Goal: Task Accomplishment & Management: Manage account settings

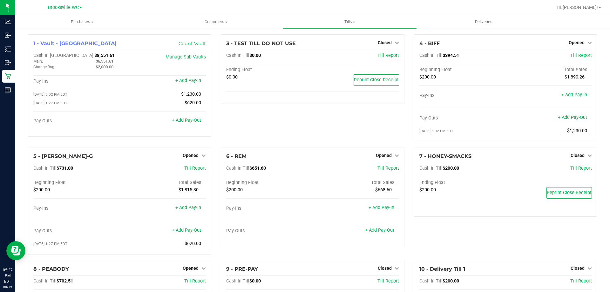
click at [280, 128] on div "3 - TEST TILL DO NOT USE Closed Open Till Cash In Till $0.00 Till Report Ending…" at bounding box center [312, 90] width 193 height 113
click at [576, 40] on span "Opened" at bounding box center [576, 42] width 16 height 5
drag, startPoint x: 576, startPoint y: 41, endPoint x: 579, endPoint y: 53, distance: 12.6
click at [576, 41] on span "Opened" at bounding box center [576, 42] width 16 height 5
click at [578, 56] on link "Close Till" at bounding box center [576, 55] width 17 height 5
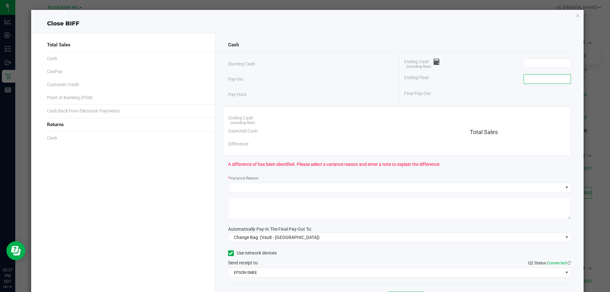
click at [540, 80] on input at bounding box center [547, 79] width 47 height 9
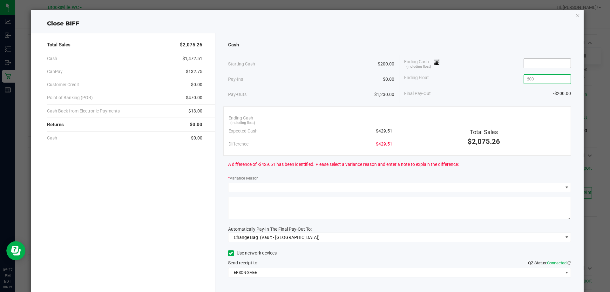
type input "$200.00"
click at [533, 62] on input at bounding box center [547, 63] width 47 height 9
click at [338, 231] on div "Automatically Pay-In The Final Pay-Out To:" at bounding box center [399, 229] width 343 height 7
click at [336, 237] on span "Change Bag (Vault - Brooksville)" at bounding box center [395, 237] width 334 height 9
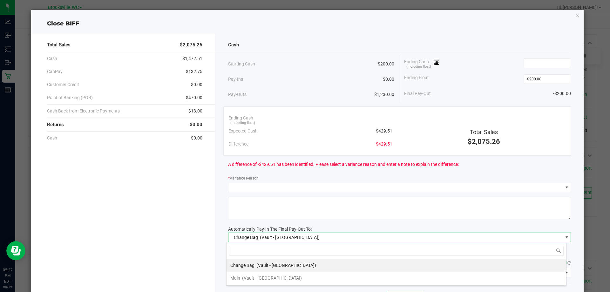
scroll to position [10, 340]
click at [277, 278] on span "(Vault - Brooksville)" at bounding box center [272, 277] width 60 height 5
click at [543, 59] on input at bounding box center [547, 63] width 47 height 9
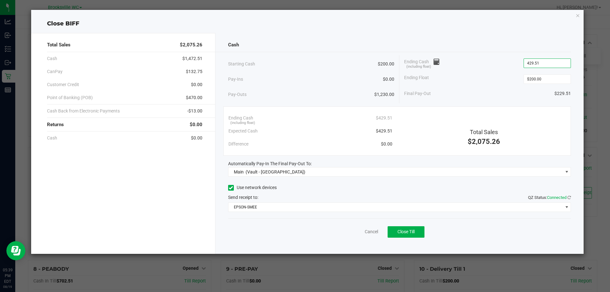
type input "$429.51"
click at [503, 85] on div "Ending Float $200.00" at bounding box center [487, 79] width 167 height 16
click at [406, 235] on button "Close Till" at bounding box center [405, 231] width 37 height 11
click at [358, 229] on link "Dismiss" at bounding box center [357, 231] width 15 height 7
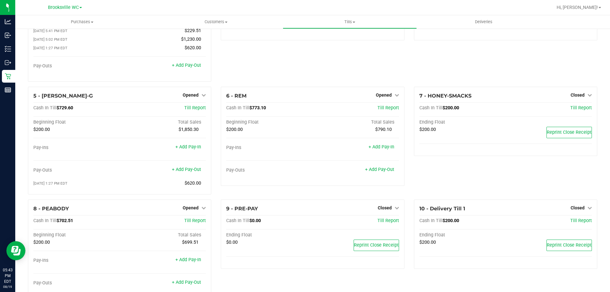
scroll to position [83, 0]
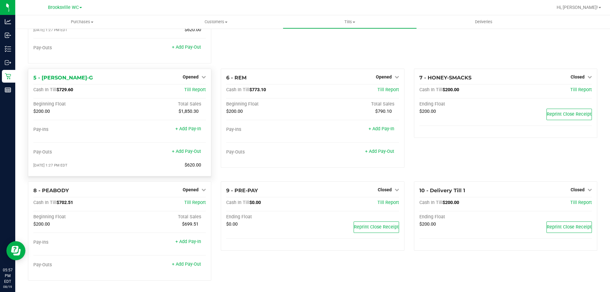
click at [194, 74] on div "Opened" at bounding box center [194, 77] width 23 height 8
click at [193, 73] on div "Opened" at bounding box center [194, 77] width 23 height 8
click at [188, 78] on span "Opened" at bounding box center [191, 76] width 16 height 5
click at [196, 90] on link "Close Till" at bounding box center [191, 89] width 17 height 5
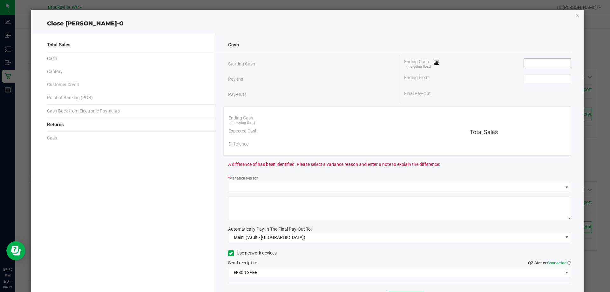
click at [533, 59] on input at bounding box center [547, 63] width 47 height 9
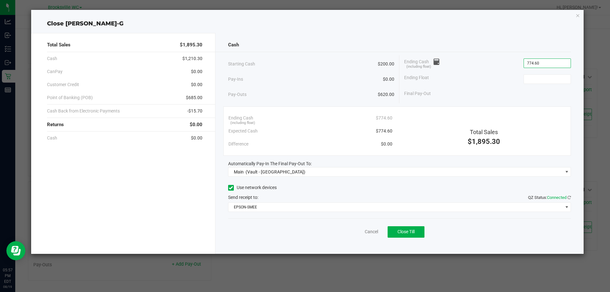
type input "$774.60"
type input "$200.00"
click at [520, 20] on div "Close BECKY-G" at bounding box center [307, 23] width 552 height 9
click at [419, 236] on button "Close Till" at bounding box center [405, 231] width 37 height 11
click at [358, 234] on link "Dismiss" at bounding box center [357, 231] width 15 height 7
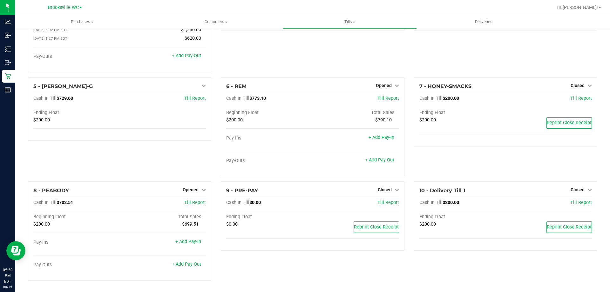
scroll to position [75, 0]
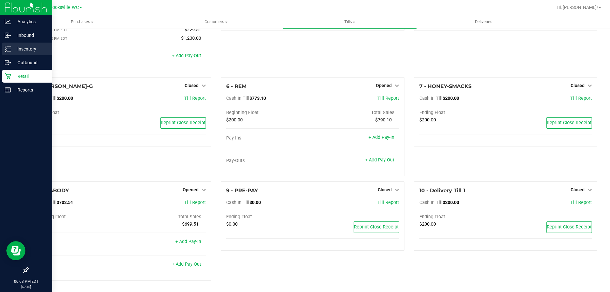
click at [19, 45] on div "Inventory" at bounding box center [27, 49] width 50 height 13
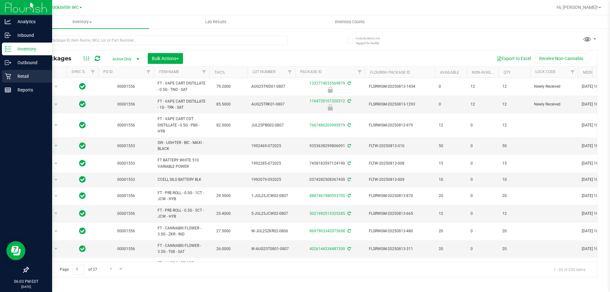
click at [15, 71] on div "Retail" at bounding box center [27, 76] width 50 height 13
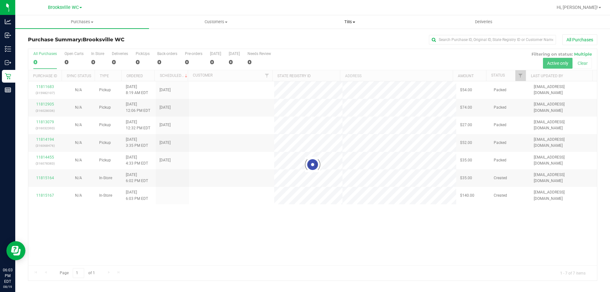
click at [343, 25] on uib-tab-heading "Tills Manage tills Reconcile e-payments" at bounding box center [349, 22] width 133 height 13
click at [329, 37] on li "Manage tills" at bounding box center [350, 39] width 134 height 8
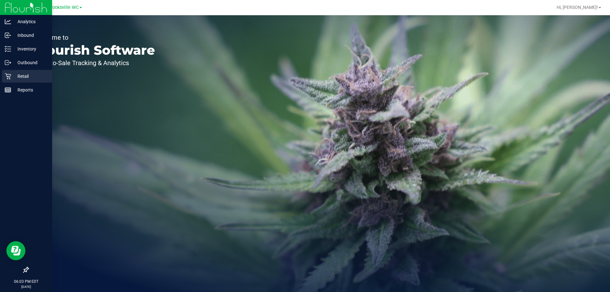
click at [24, 79] on p "Retail" at bounding box center [30, 76] width 38 height 8
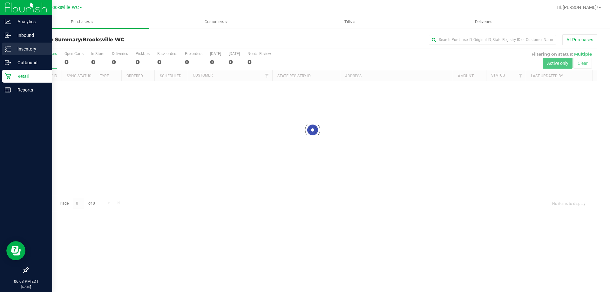
click at [13, 47] on p "Inventory" at bounding box center [30, 49] width 38 height 8
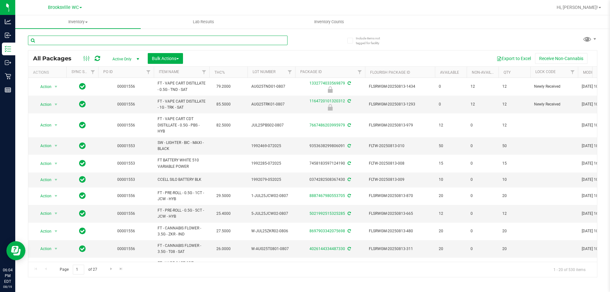
click at [193, 38] on input "text" at bounding box center [157, 41] width 259 height 10
drag, startPoint x: 560, startPoint y: 1, endPoint x: 228, endPoint y: 40, distance: 334.3
click at [228, 40] on input "text" at bounding box center [157, 41] width 259 height 10
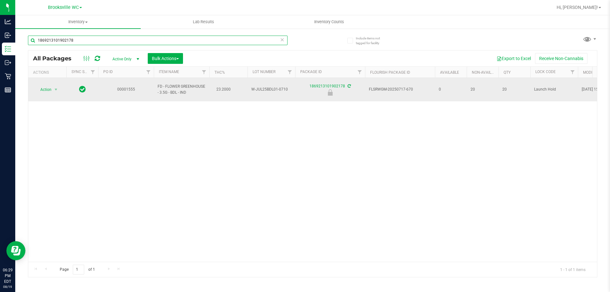
type input "1869213101902178"
click at [49, 90] on span "Action" at bounding box center [43, 89] width 17 height 9
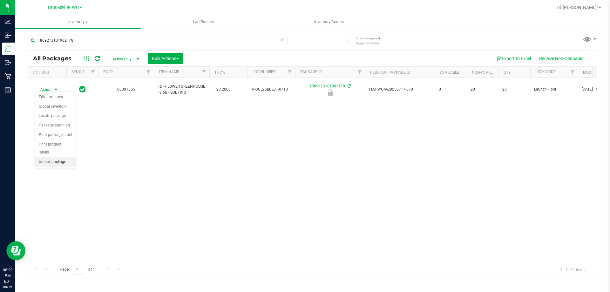
click at [48, 157] on li "Unlock package" at bounding box center [55, 162] width 41 height 10
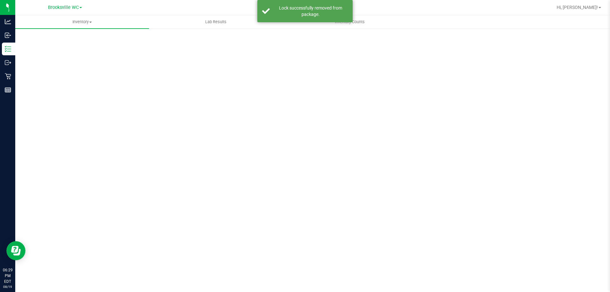
click at [297, 173] on div "Scan Packages 0" at bounding box center [312, 127] width 569 height 186
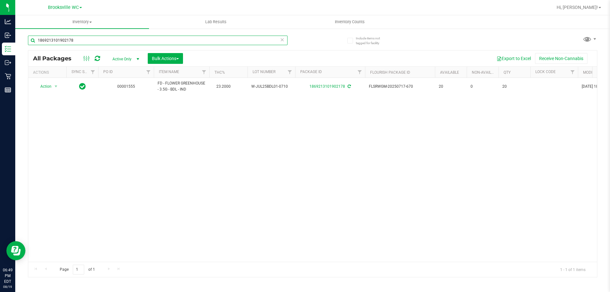
click at [284, 43] on input "1869213101902178" at bounding box center [157, 41] width 259 height 10
click at [283, 42] on icon at bounding box center [282, 40] width 4 height 8
